Goal: Task Accomplishment & Management: Manage account settings

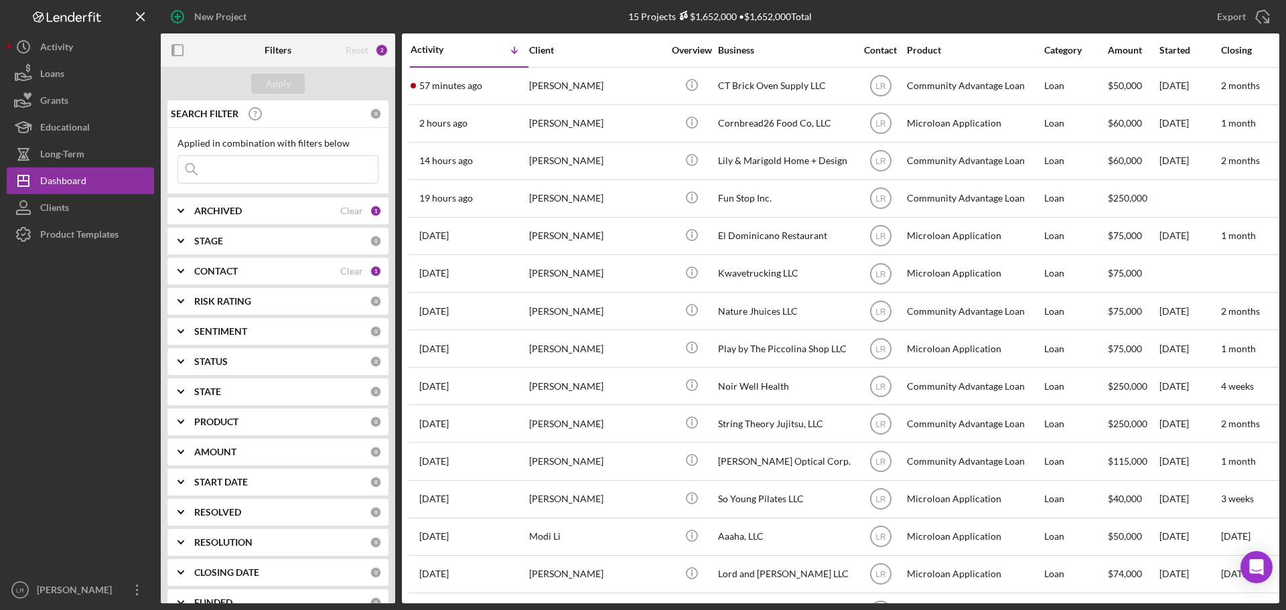
scroll to position [44, 0]
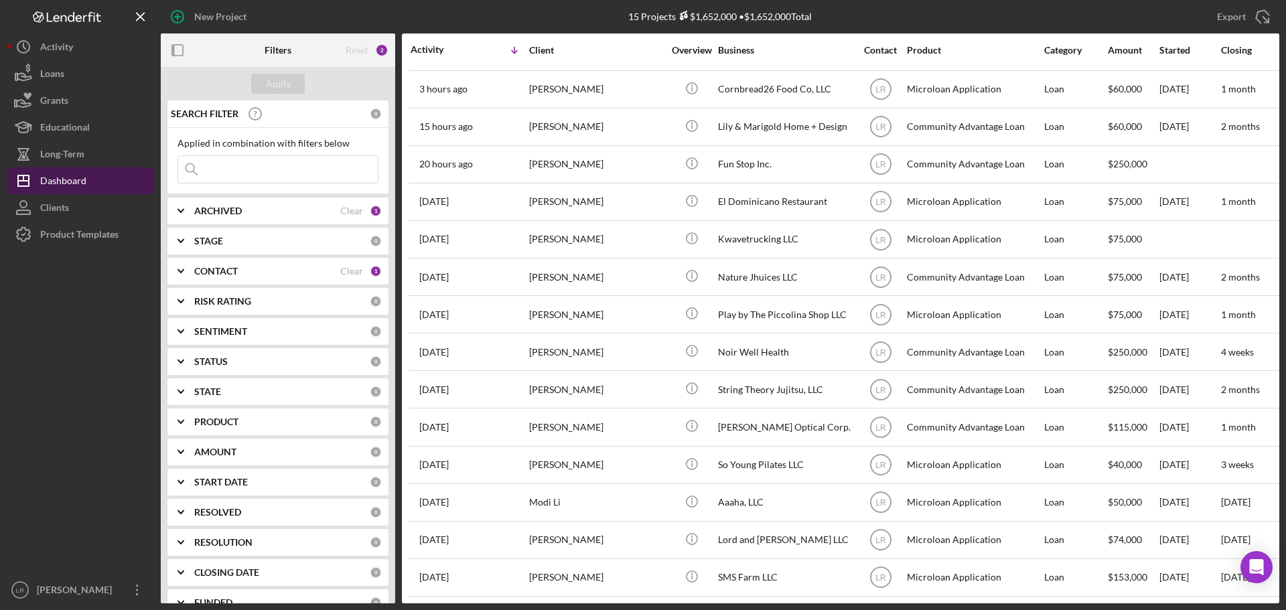
drag, startPoint x: 98, startPoint y: 175, endPoint x: 143, endPoint y: 173, distance: 44.9
click at [98, 175] on button "Icon/Dashboard Dashboard" at bounding box center [80, 180] width 147 height 27
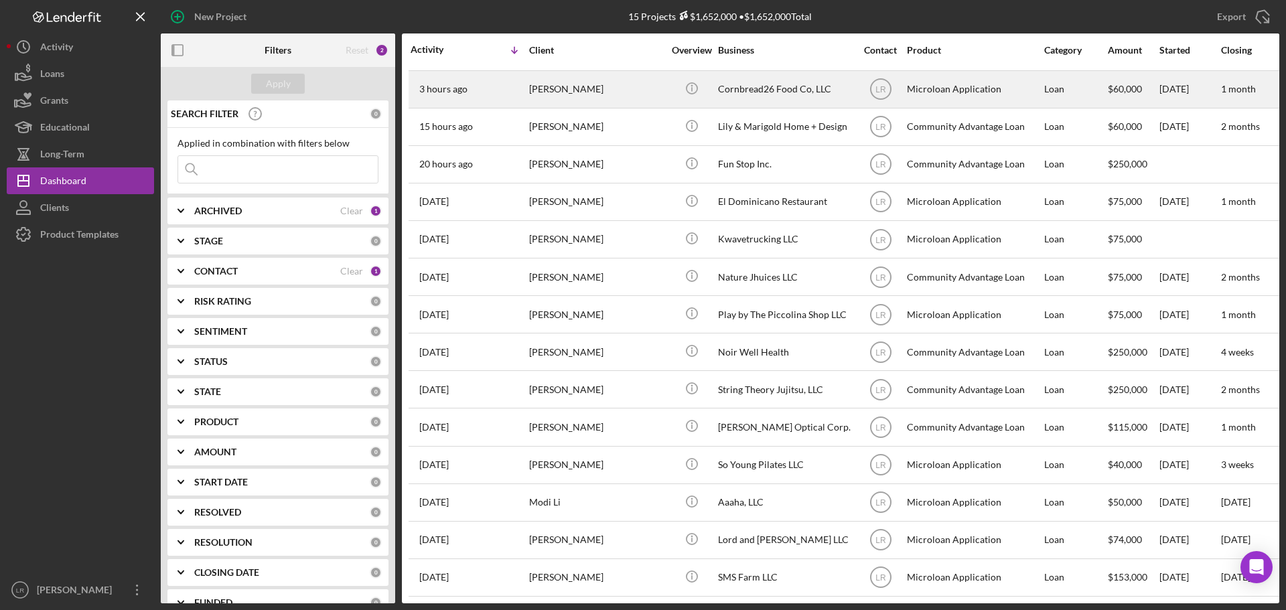
click at [610, 85] on div "[PERSON_NAME]" at bounding box center [596, 89] width 134 height 35
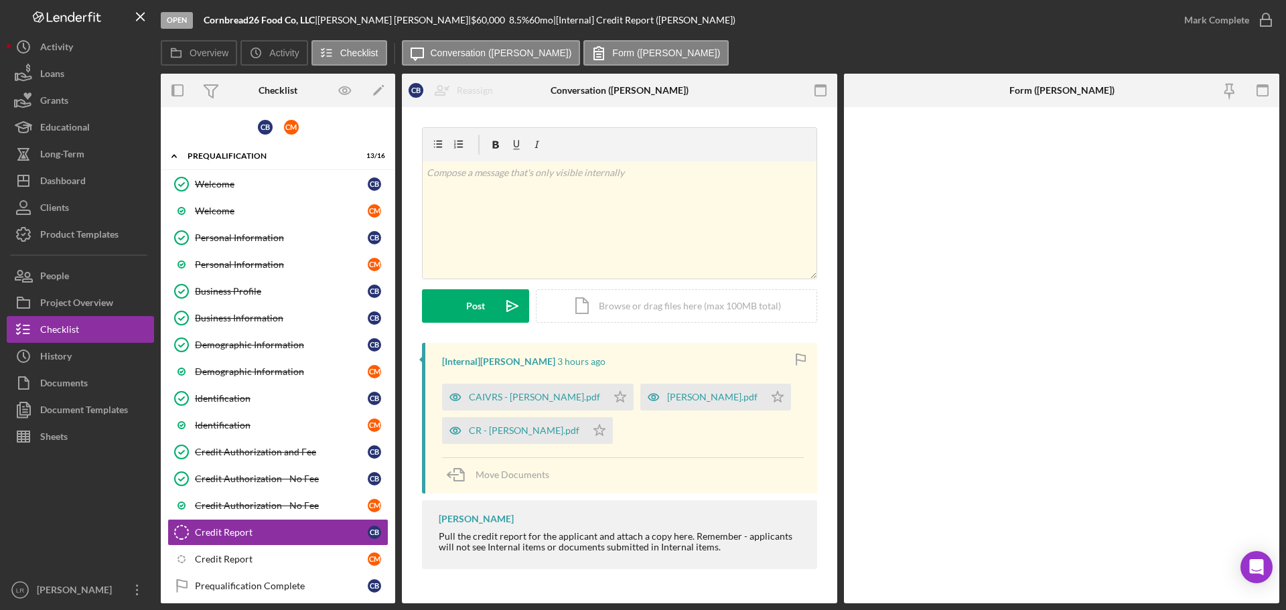
scroll to position [177, 0]
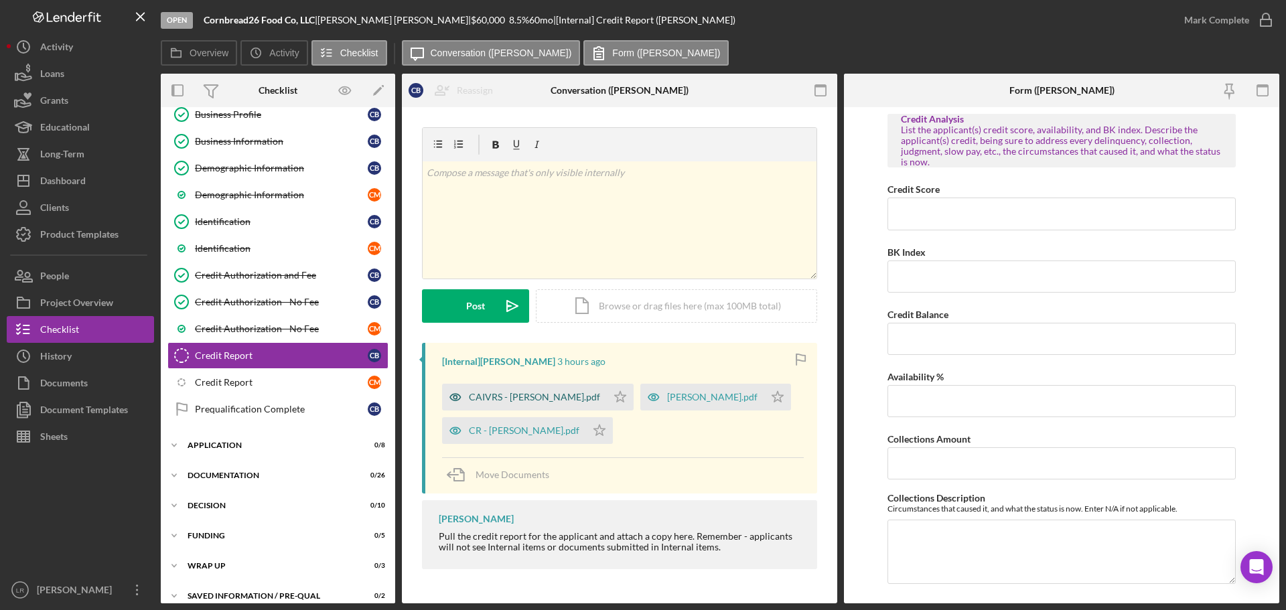
click at [524, 403] on div "CAIVRS - [PERSON_NAME].pdf" at bounding box center [534, 397] width 131 height 11
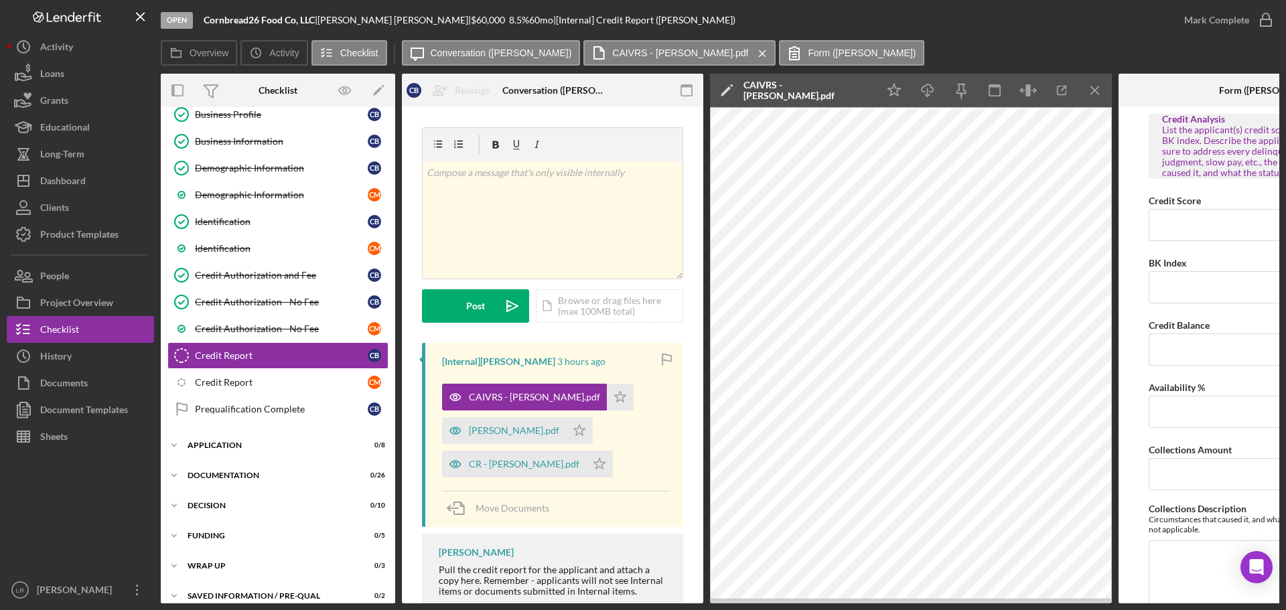
click at [729, 86] on icon "Icon/Edit" at bounding box center [726, 90] width 33 height 33
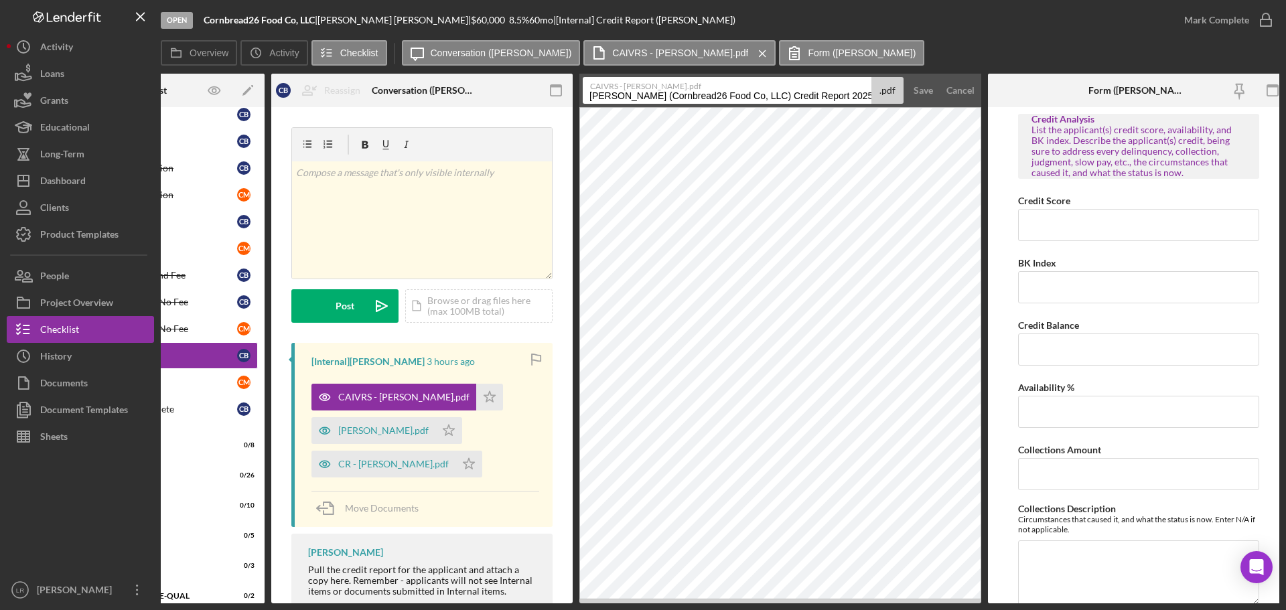
scroll to position [0, 141]
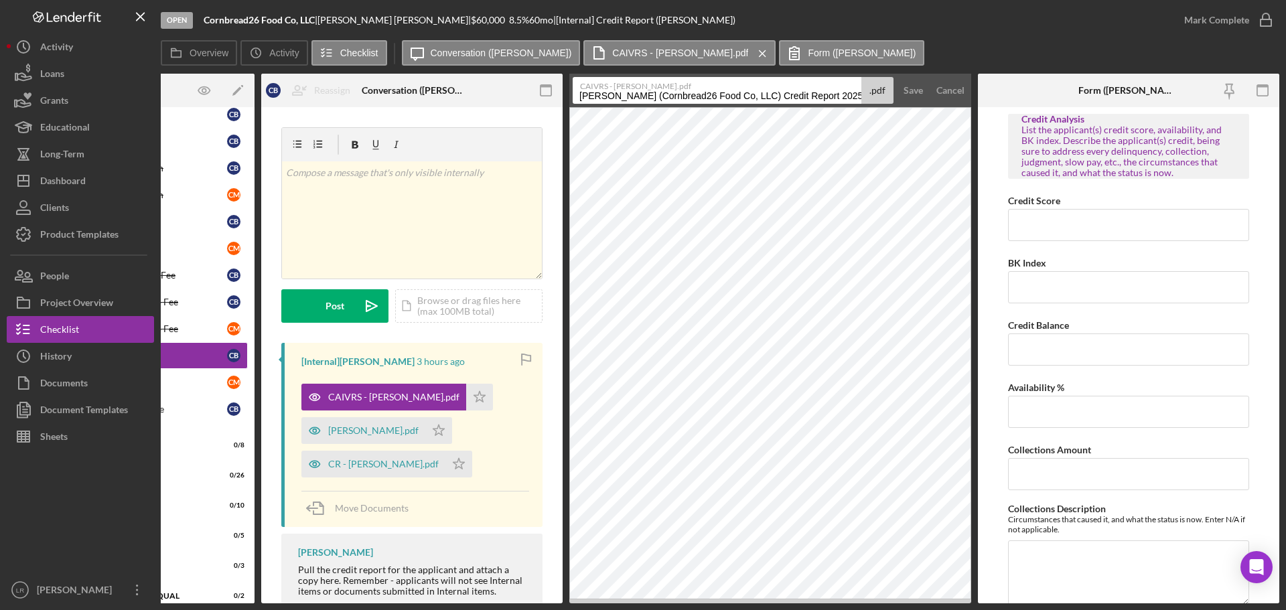
drag, startPoint x: 721, startPoint y: 96, endPoint x: 1285, endPoint y: 99, distance: 564.0
click at [1285, 99] on div "Open Cornbread26 Food Co, LLC | [PERSON_NAME] | $60,000 $60,000 8.5 % 60 mo | […" at bounding box center [643, 305] width 1286 height 610
type input "CAIVRS (CB)"
click at [897, 77] on button "Save" at bounding box center [913, 90] width 33 height 27
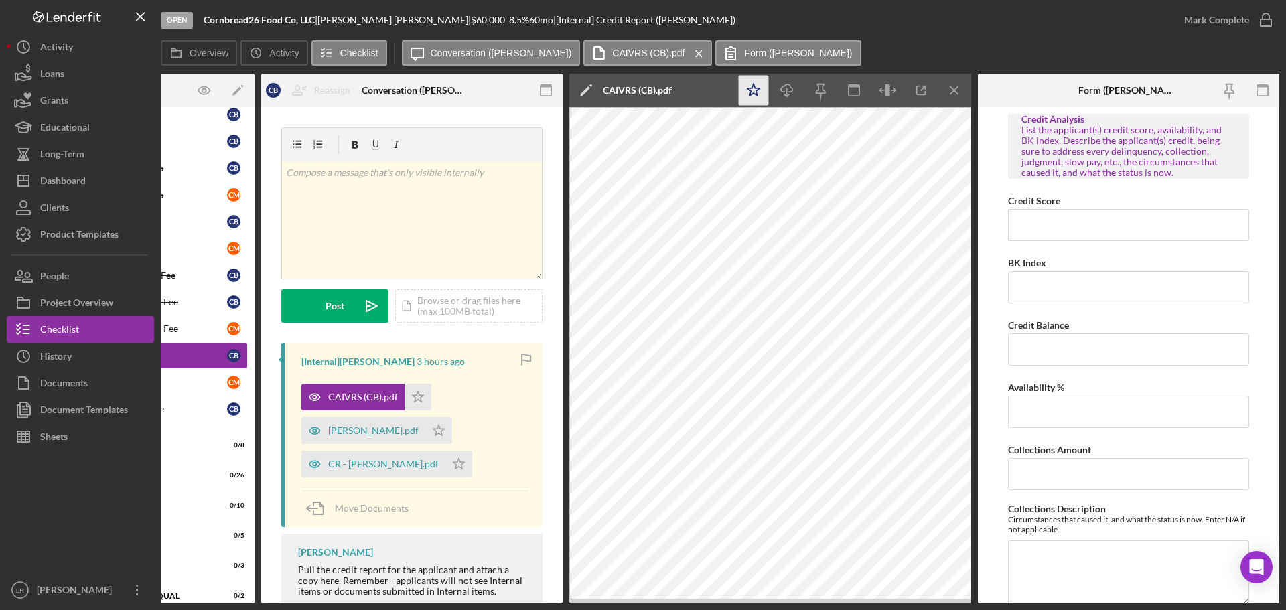
click at [739, 86] on icon "Icon/Star" at bounding box center [754, 91] width 30 height 30
click at [789, 88] on icon "Icon/Download" at bounding box center [787, 91] width 30 height 30
click at [954, 90] on line "button" at bounding box center [953, 89] width 7 height 7
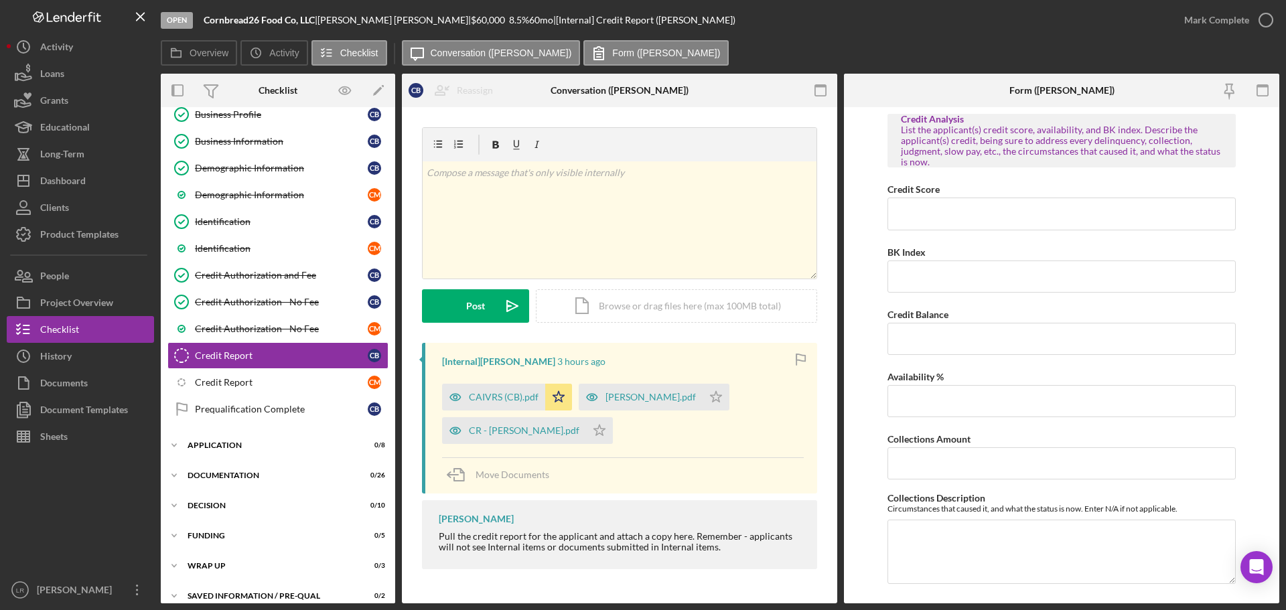
scroll to position [0, 0]
click at [644, 398] on div "[PERSON_NAME].pdf" at bounding box center [650, 397] width 90 height 11
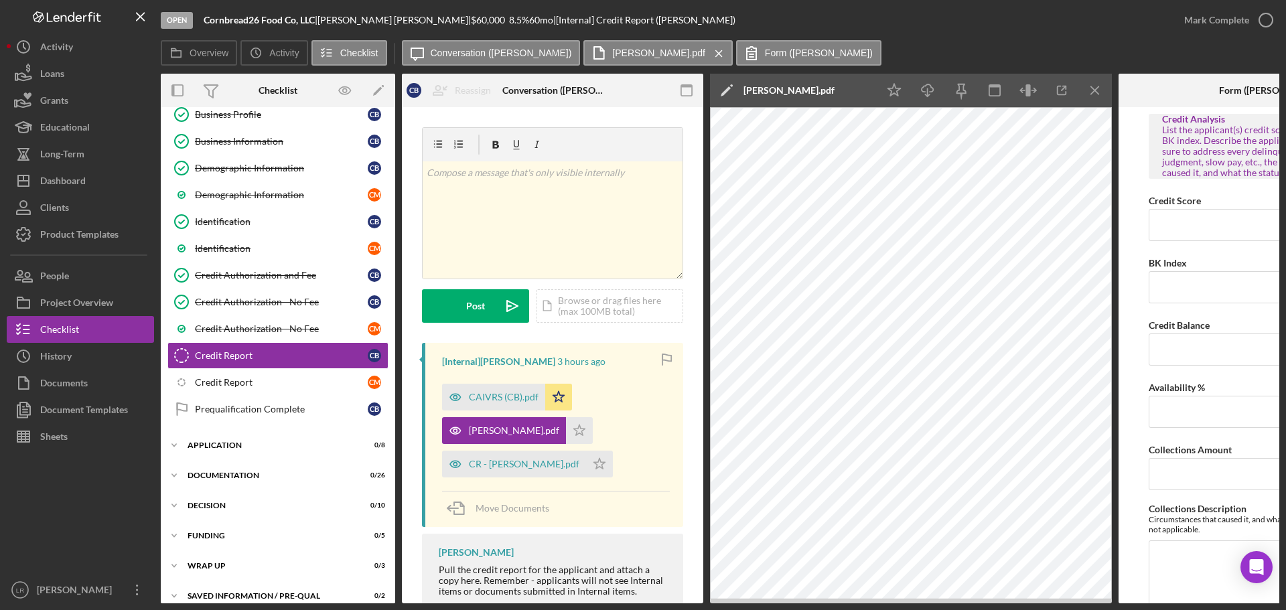
click at [716, 92] on icon "Icon/Edit" at bounding box center [726, 90] width 33 height 33
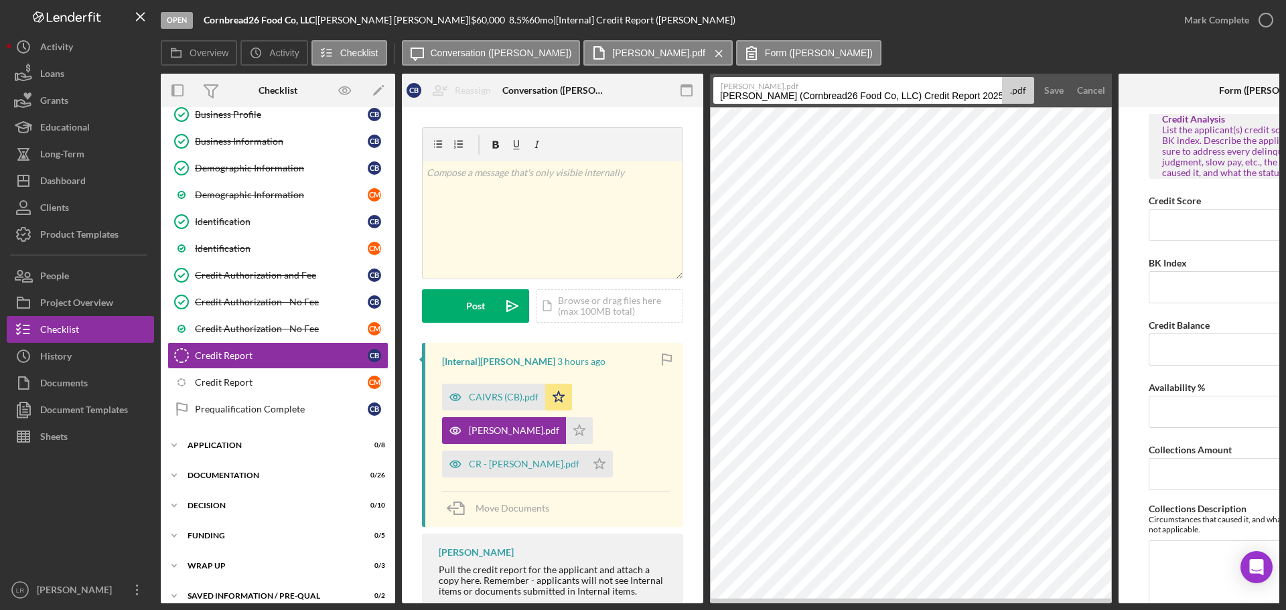
scroll to position [0, 141]
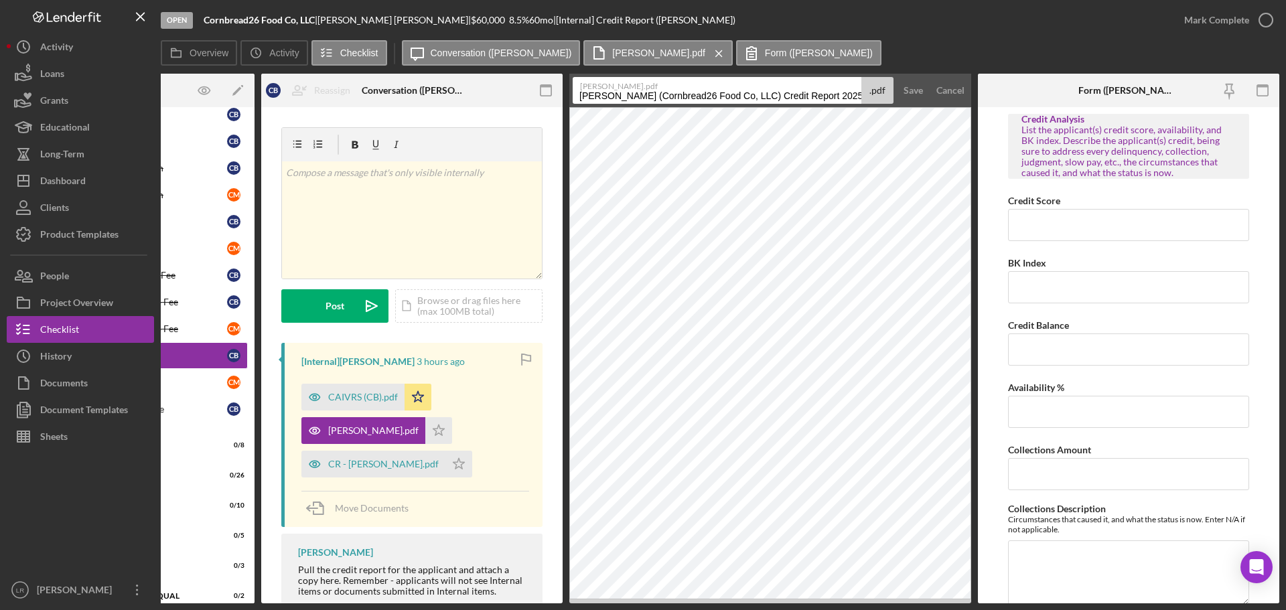
drag, startPoint x: 718, startPoint y: 96, endPoint x: 1285, endPoint y: 108, distance: 567.4
click at [1285, 108] on div "Open Cornbread26 Food Co, LLC | [PERSON_NAME] | $60,000 $60,000 8.5 % 60 mo | […" at bounding box center [643, 305] width 1286 height 610
click at [656, 100] on input "SIR" at bounding box center [717, 90] width 289 height 27
click at [644, 95] on input "SIR Report (AA)" at bounding box center [717, 90] width 289 height 27
type input "SIR Report (CB)"
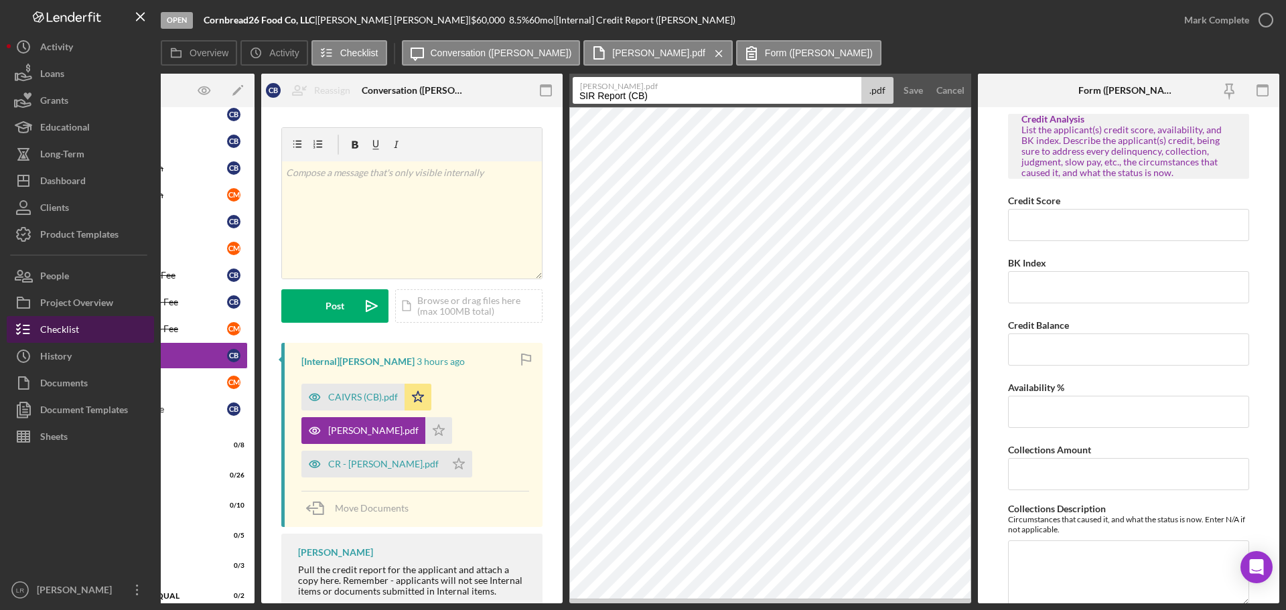
click at [78, 326] on div "Checklist" at bounding box center [59, 331] width 39 height 30
